Goal: Navigation & Orientation: Go to known website

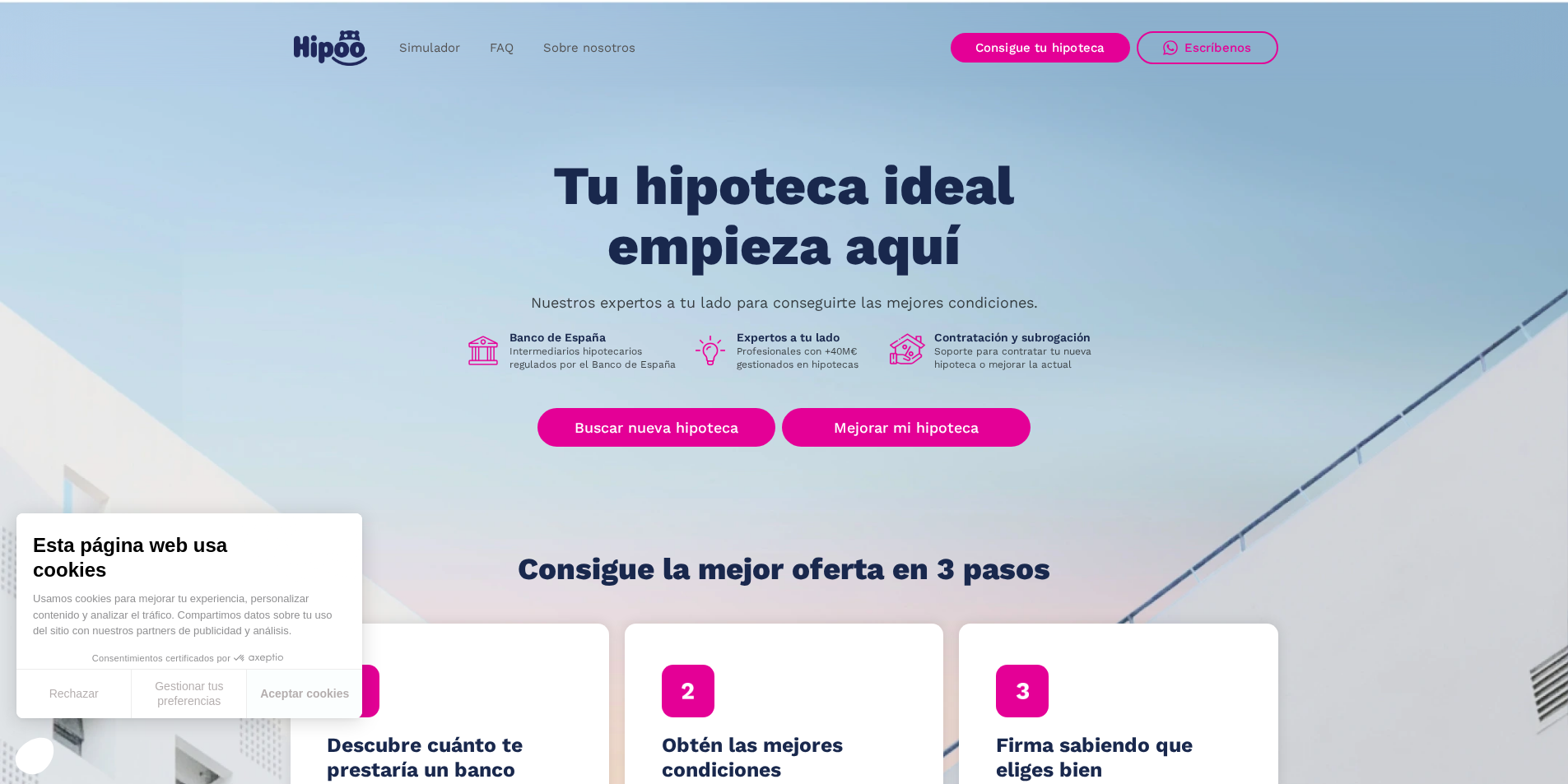
drag, startPoint x: 326, startPoint y: -2, endPoint x: 345, endPoint y: 24, distance: 32.2
click at [345, 24] on div "Simulador FAQ Sobre nosotros Buscar nueva hipoteca Mejorar mi hipoteca Login Ac…" at bounding box center [784, 48] width 1568 height 78
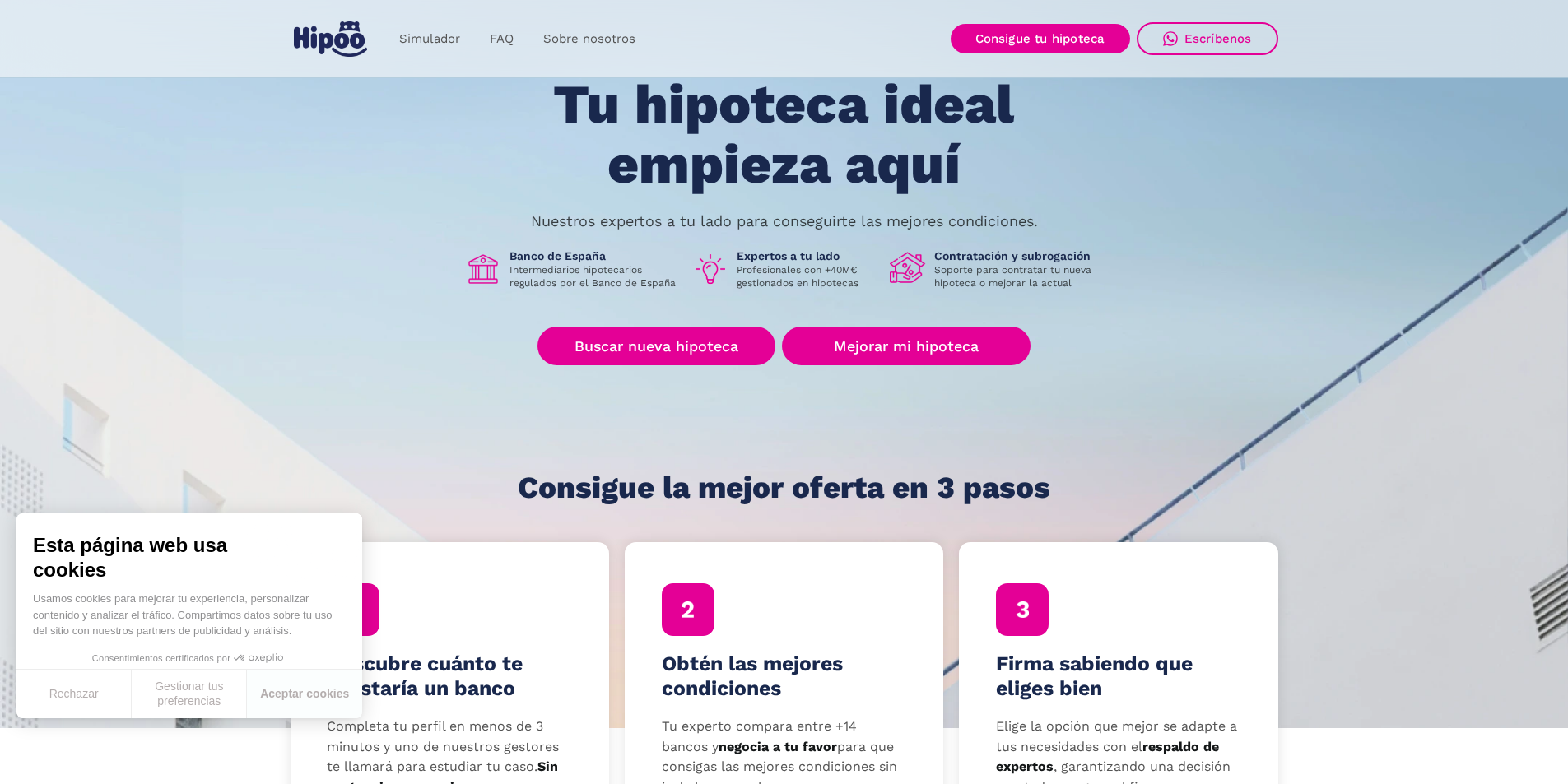
scroll to position [82, 0]
click at [345, 24] on img "home" at bounding box center [330, 39] width 74 height 36
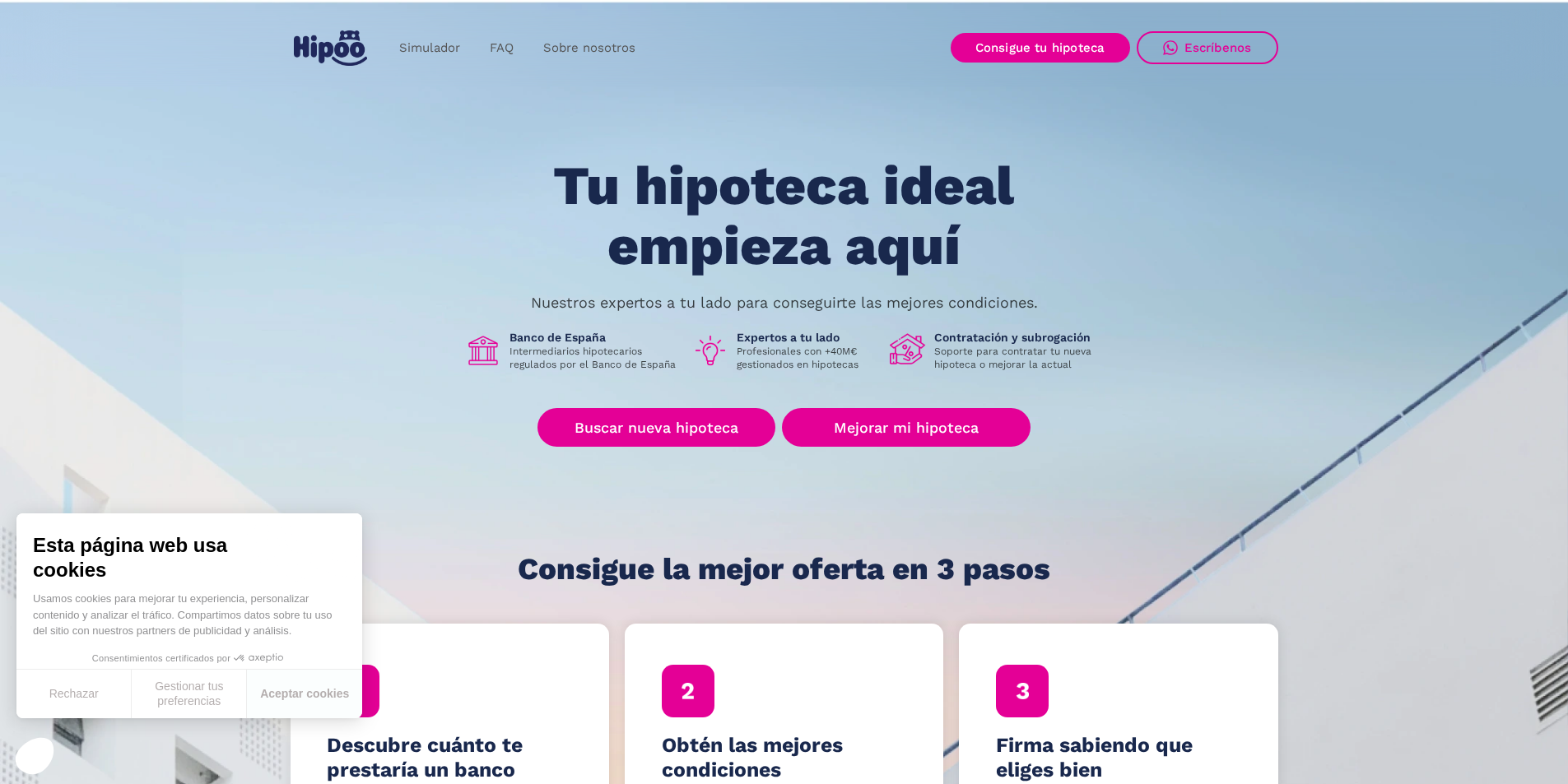
click at [577, 244] on h1 "Tu hipoteca ideal empieza aquí" at bounding box center [783, 216] width 624 height 119
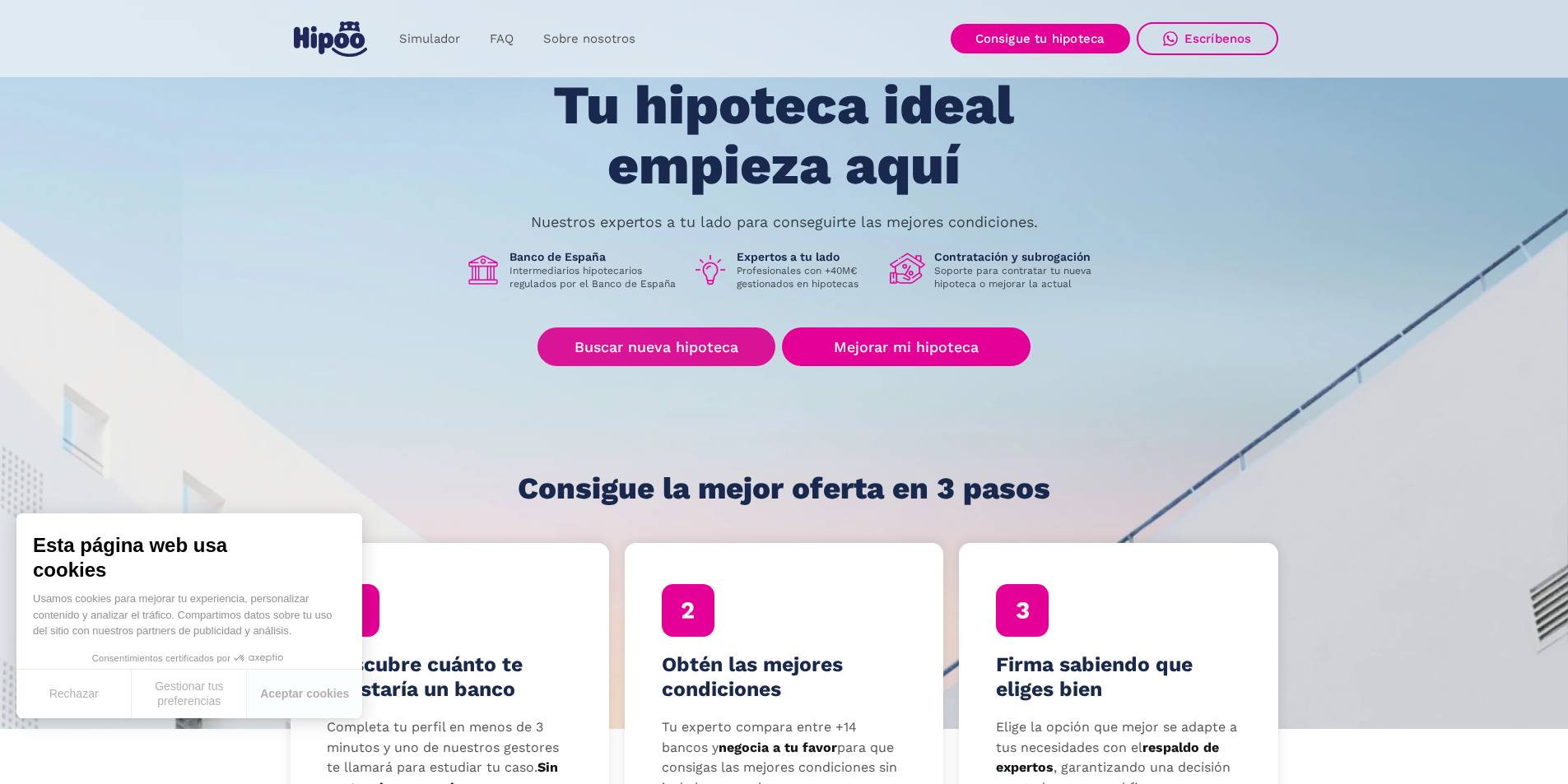
scroll to position [82, 0]
